Goal: Find specific page/section: Find specific page/section

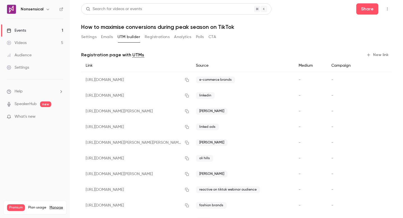
scroll to position [23, 0]
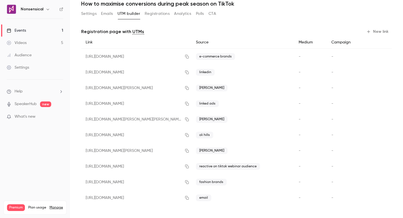
click at [92, 14] on button "Settings" at bounding box center [88, 13] width 15 height 9
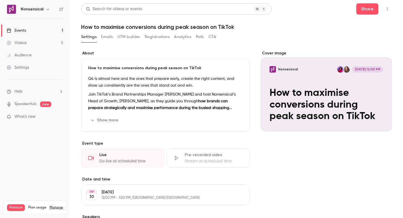
click at [33, 31] on link "Events 1" at bounding box center [35, 30] width 70 height 12
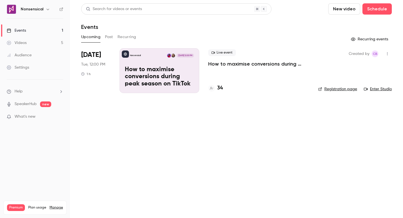
click at [224, 72] on div "Live event How to maximise conversions during peak season on TikTok 34" at bounding box center [258, 70] width 101 height 45
click at [222, 89] on h4 "34" at bounding box center [220, 88] width 6 height 8
